Goal: Task Accomplishment & Management: Manage account settings

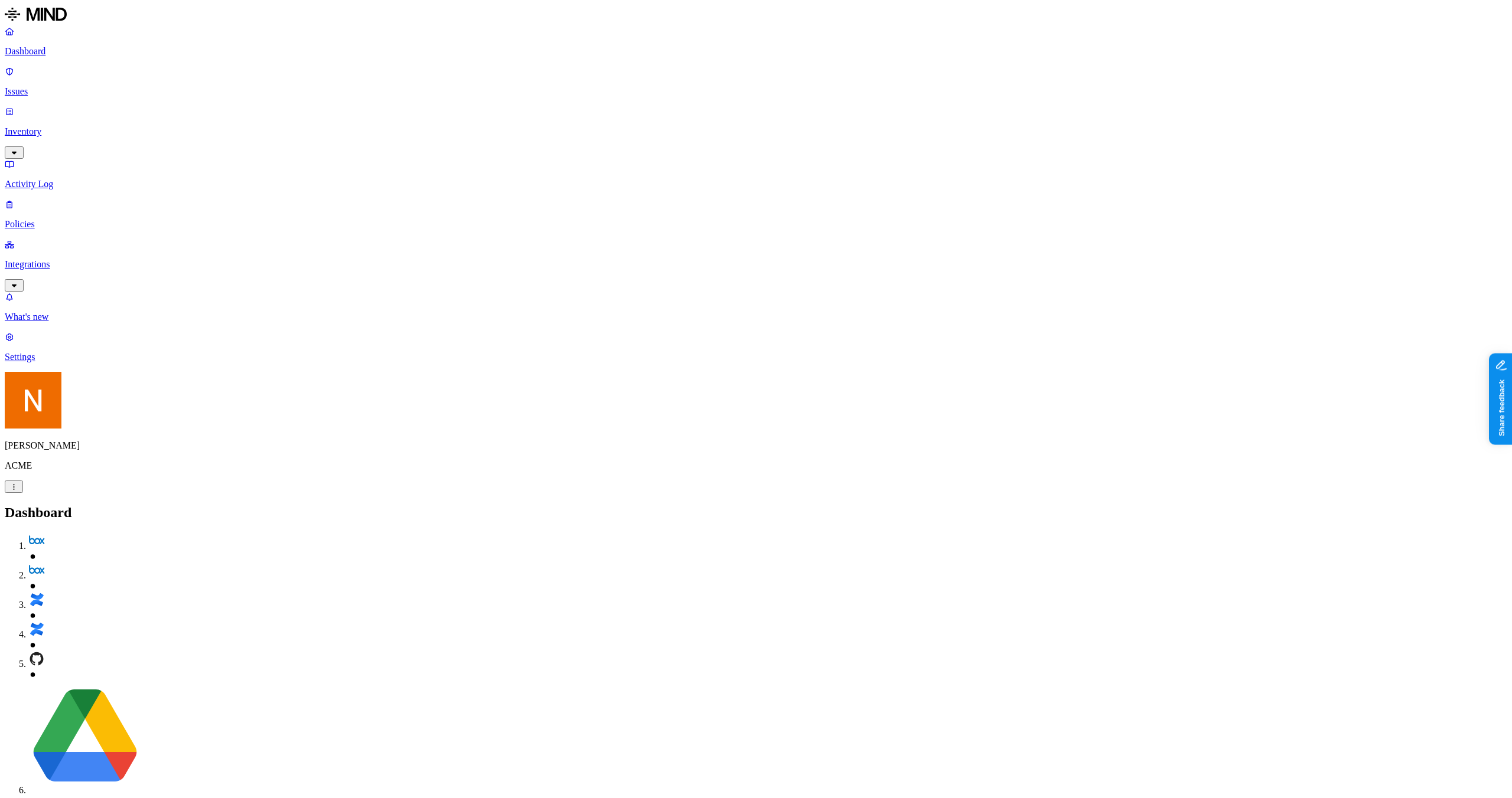
click at [68, 86] on p "Issues" at bounding box center [756, 92] width 1503 height 11
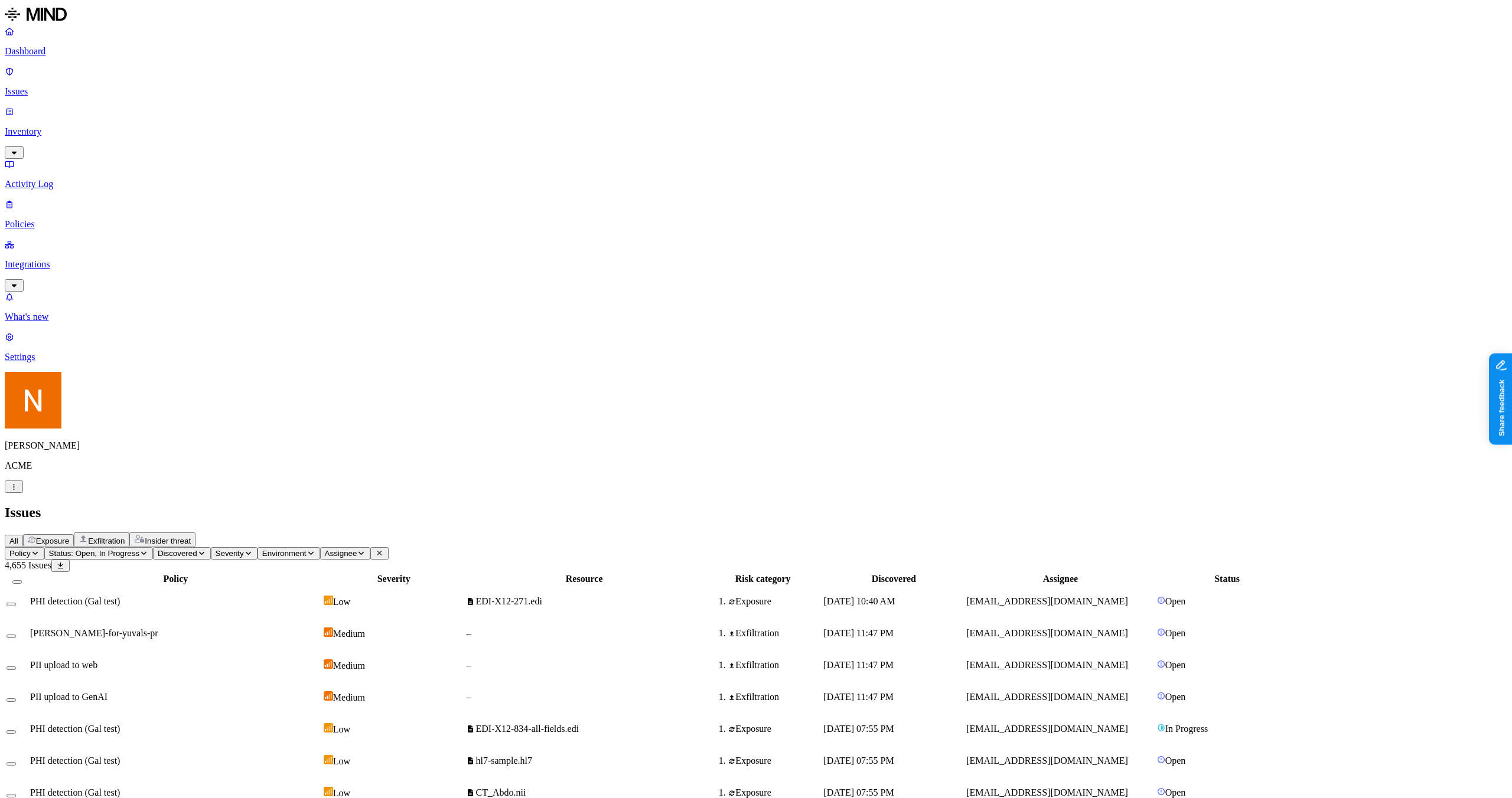
click at [36, 536] on icon "button" at bounding box center [32, 540] width 9 height 8
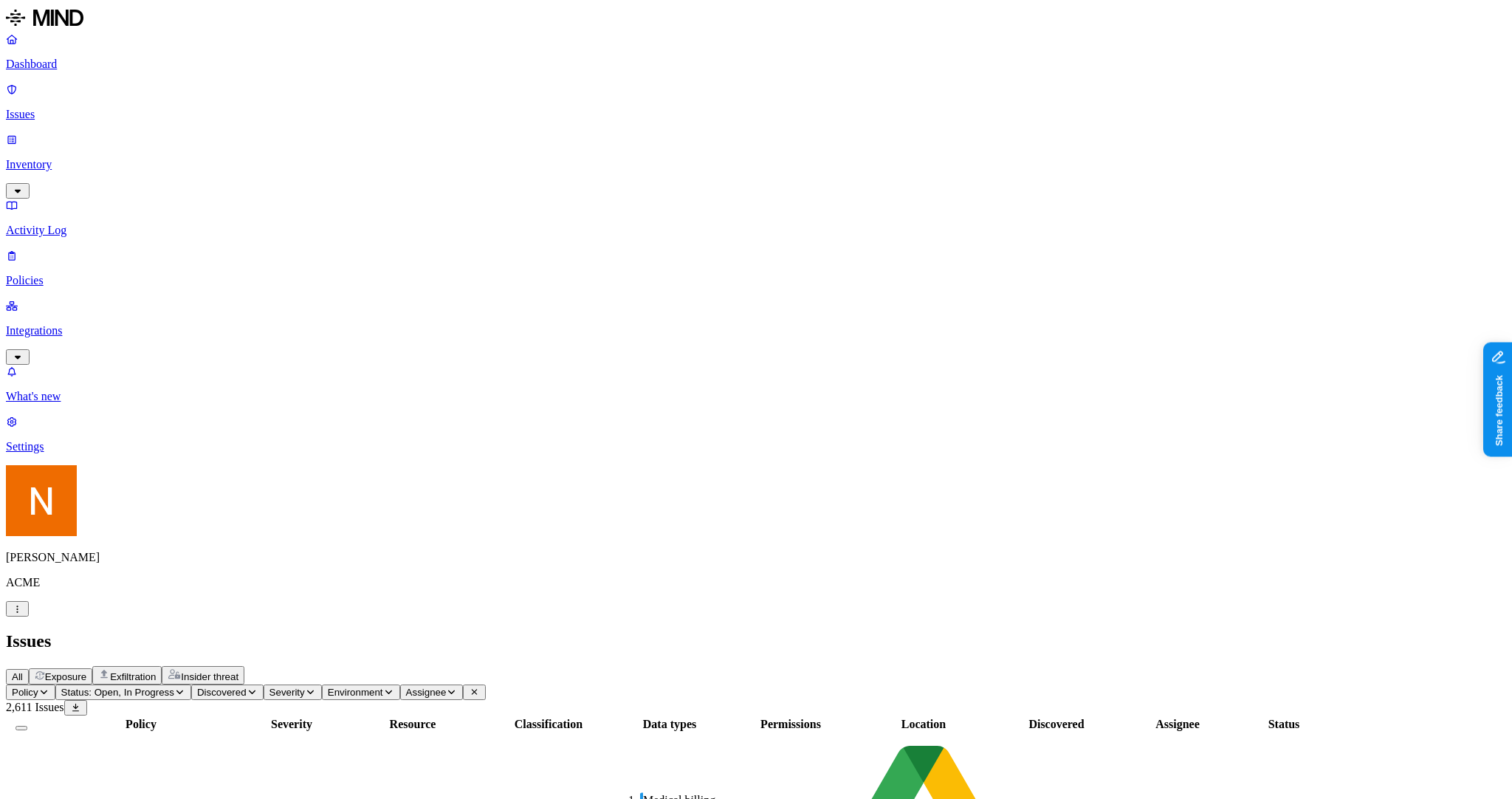
click at [349, 632] on div "Issues" at bounding box center [756, 642] width 1500 height 20
click at [161, 666] on button "Exfiltration" at bounding box center [127, 675] width 69 height 18
